Goal: Information Seeking & Learning: Learn about a topic

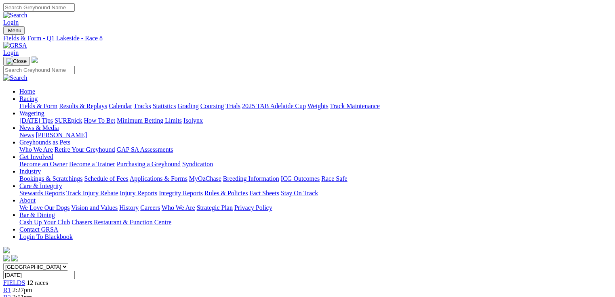
click at [68, 263] on select "South Australia New South Wales Northern Territory Queensland Tasmania Victoria…" at bounding box center [35, 267] width 65 height 8
select select "QLD"
click at [55, 263] on select "South Australia New South Wales Northern Territory Queensland Tasmania Victoria…" at bounding box center [35, 267] width 65 height 8
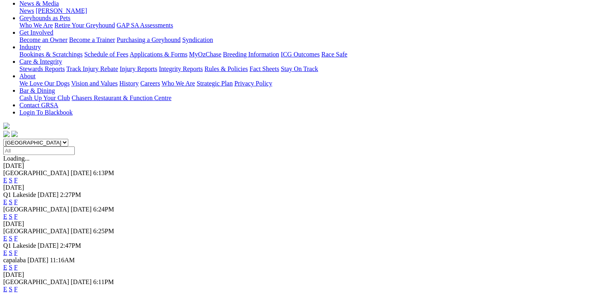
scroll to position [258, 0]
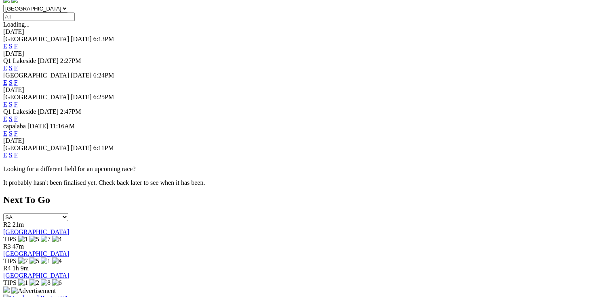
click at [7, 152] on link "E" at bounding box center [5, 155] width 4 height 7
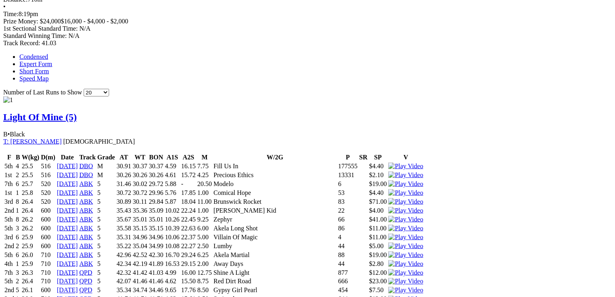
scroll to position [485, 0]
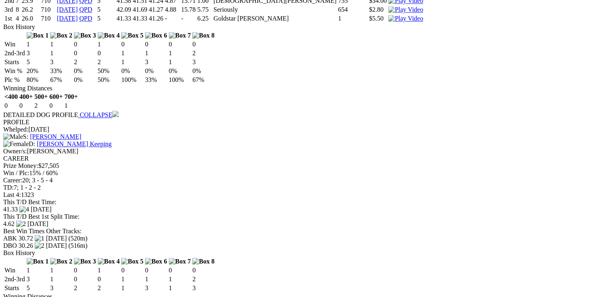
scroll to position [775, 0]
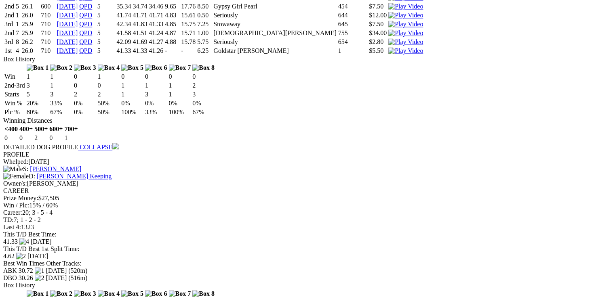
drag, startPoint x: 614, startPoint y: 81, endPoint x: 617, endPoint y: 72, distance: 8.9
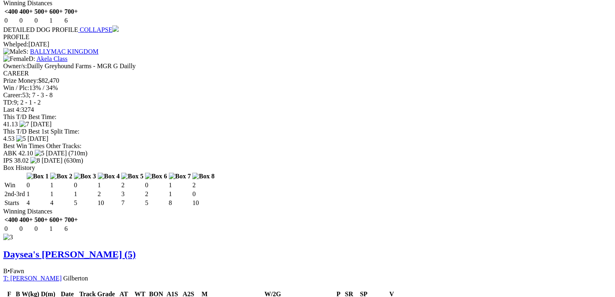
scroll to position [1450, 0]
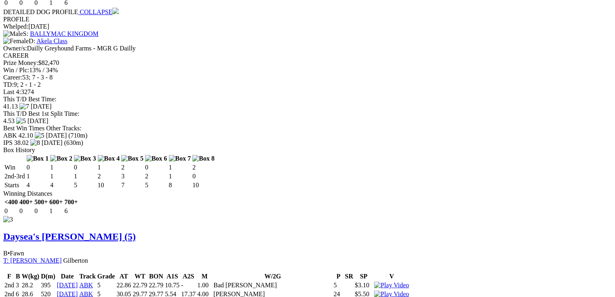
drag, startPoint x: 303, startPoint y: 186, endPoint x: 323, endPoint y: 183, distance: 20.0
drag, startPoint x: 36, startPoint y: 37, endPoint x: 180, endPoint y: 29, distance: 144.4
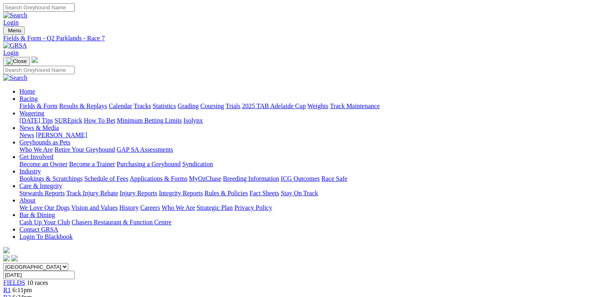
scroll to position [0, 30]
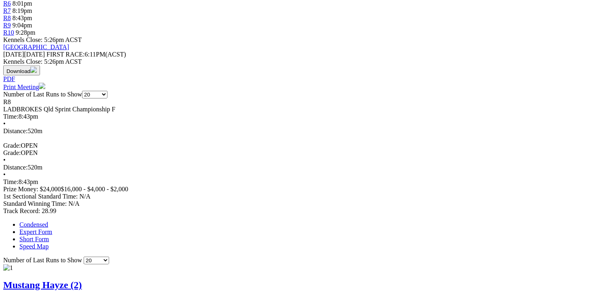
scroll to position [323, 0]
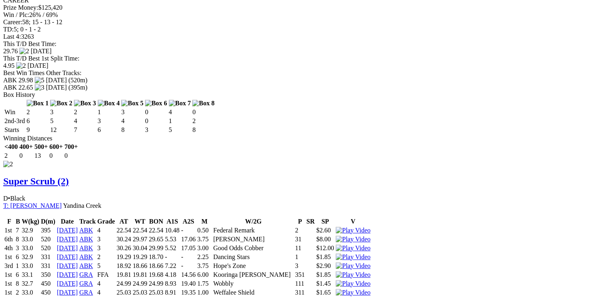
scroll to position [1002, 0]
